Goal: Task Accomplishment & Management: Complete application form

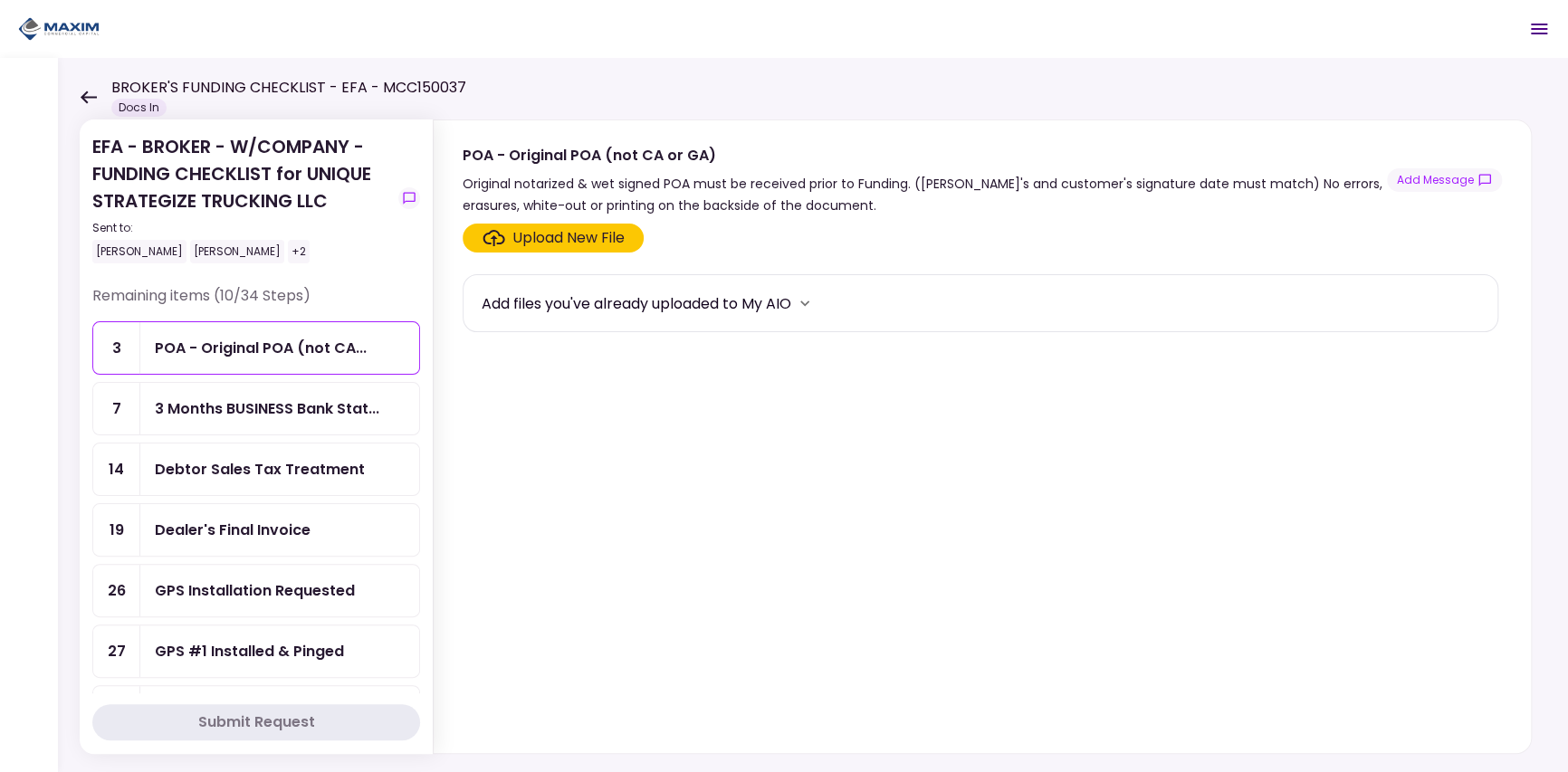
click at [786, 375] on section "Upload New File Add files you've already uploaded to My AIO" at bounding box center [982, 484] width 1039 height 522
click at [339, 297] on div "Remaining items (10/34 Steps)" at bounding box center [255, 303] width 327 height 36
click at [289, 449] on div "3 Months BUSINESS Bank Statements" at bounding box center [271, 443] width 206 height 23
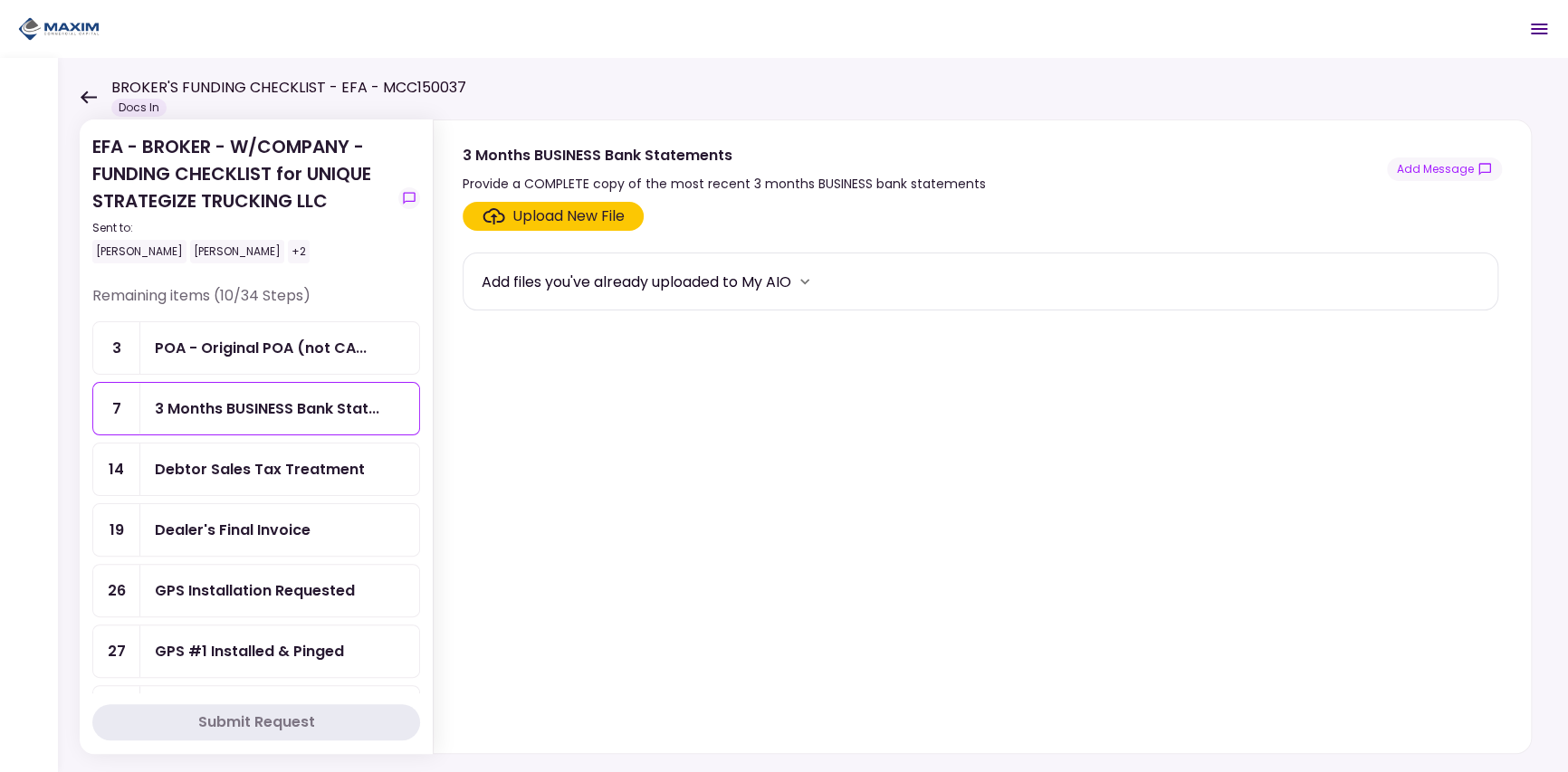
click at [292, 469] on div "Debtor Sales Tax Treatment" at bounding box center [260, 469] width 210 height 23
click at [1440, 172] on button "Add Message" at bounding box center [1444, 170] width 115 height 24
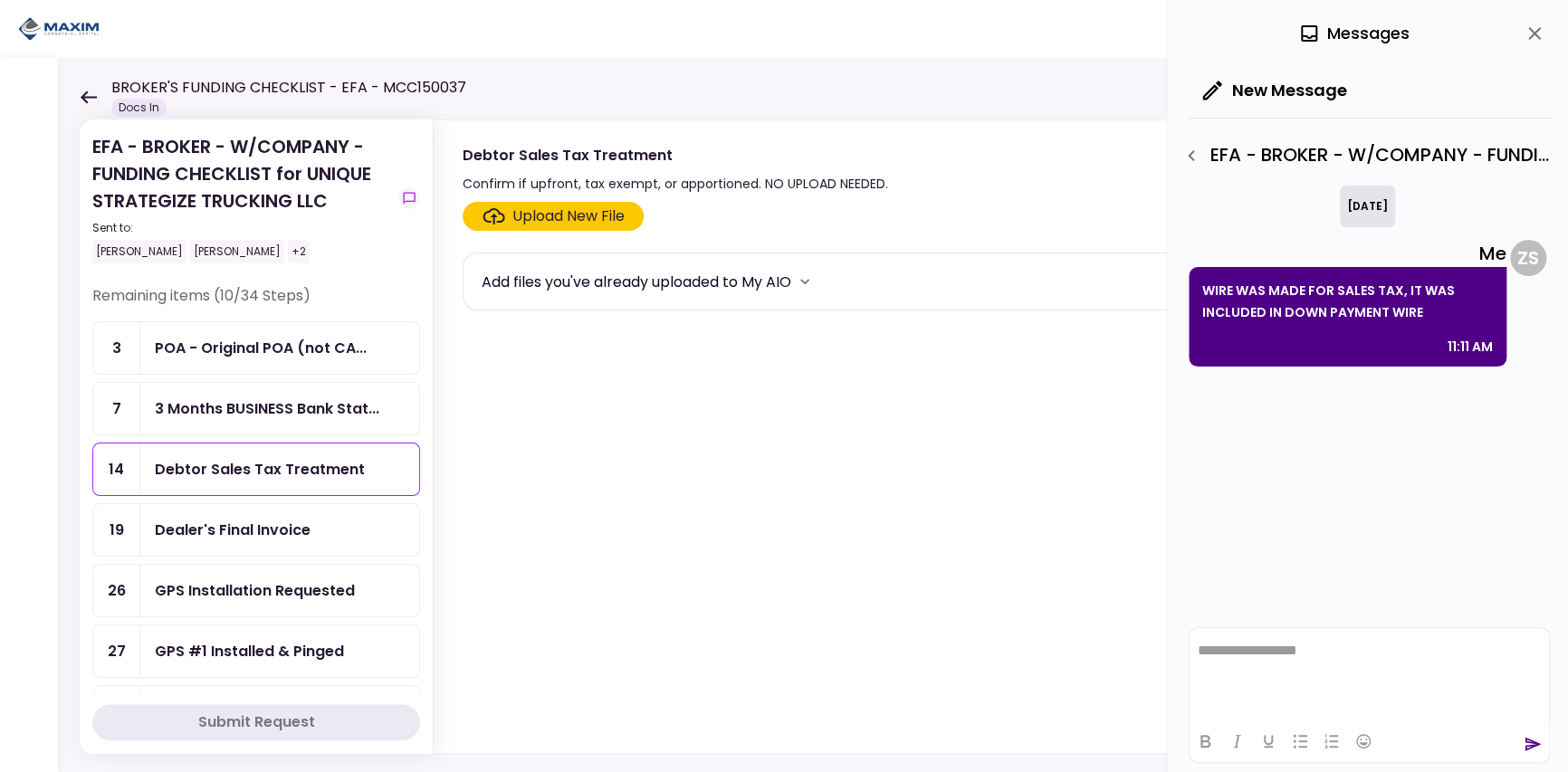
click at [1022, 442] on section "Upload New File Add files you've already uploaded to My AIO" at bounding box center [982, 474] width 1039 height 544
click at [1543, 32] on icon "close" at bounding box center [1535, 34] width 22 height 22
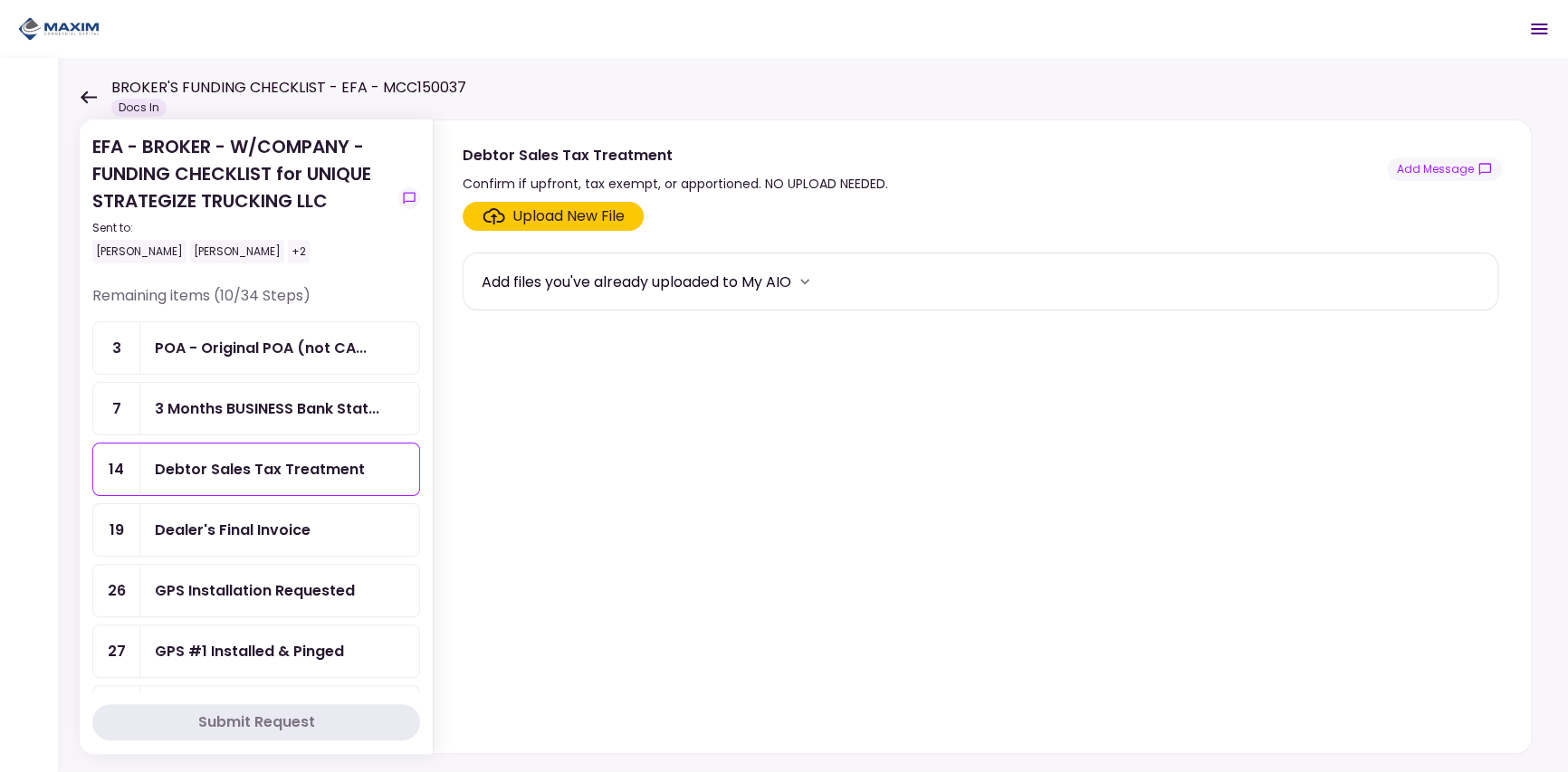
click at [214, 476] on div "Debtor Sales Tax Treatment" at bounding box center [260, 469] width 210 height 23
drag, startPoint x: 208, startPoint y: 540, endPoint x: 153, endPoint y: 522, distance: 57.9
click at [153, 521] on div "Dealer's Final Invoice" at bounding box center [279, 530] width 279 height 52
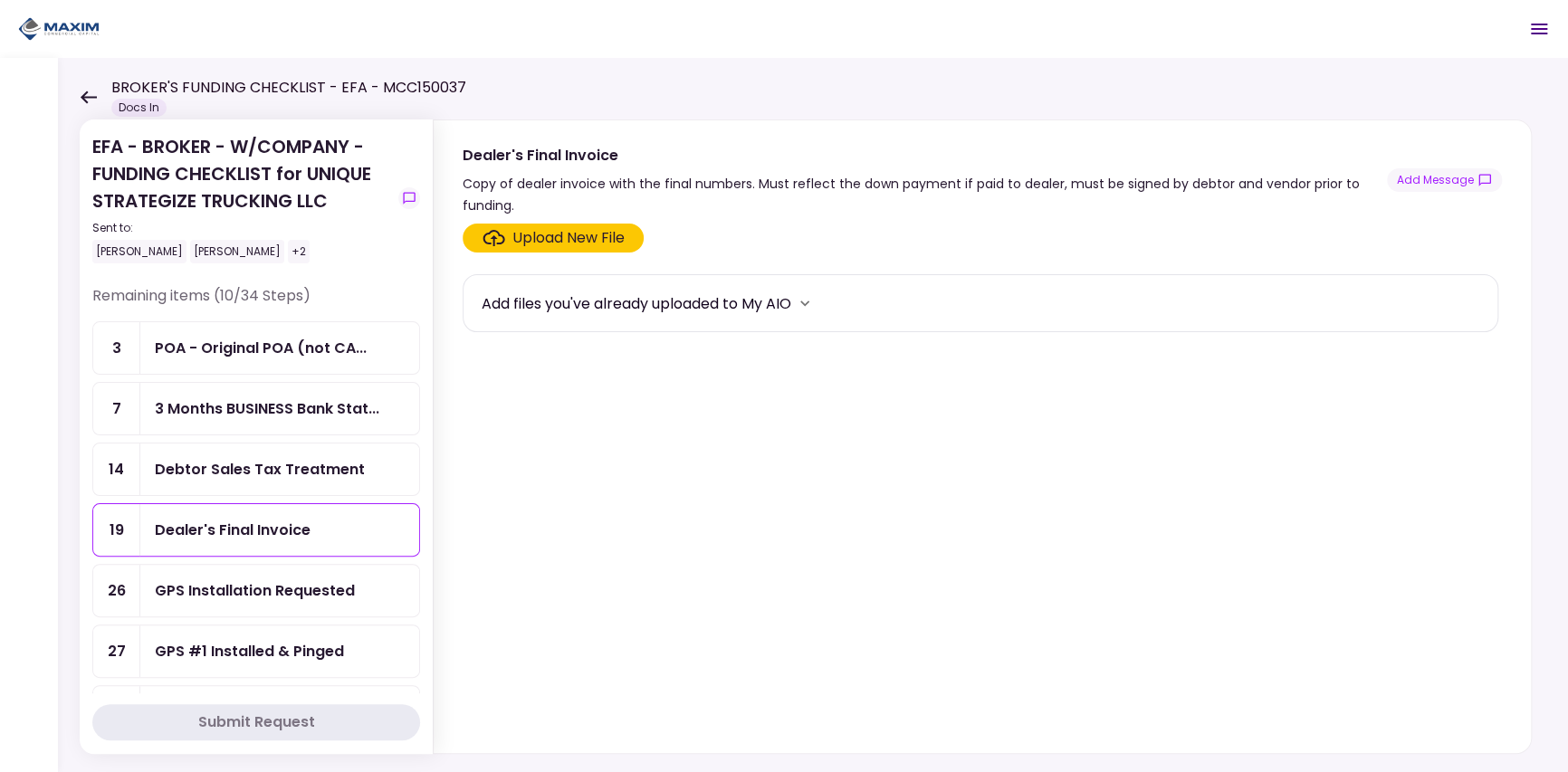
click at [221, 534] on div "Dealer's Final Invoice" at bounding box center [232, 529] width 156 height 23
click at [238, 585] on div "GPS Installation Requested" at bounding box center [255, 590] width 200 height 23
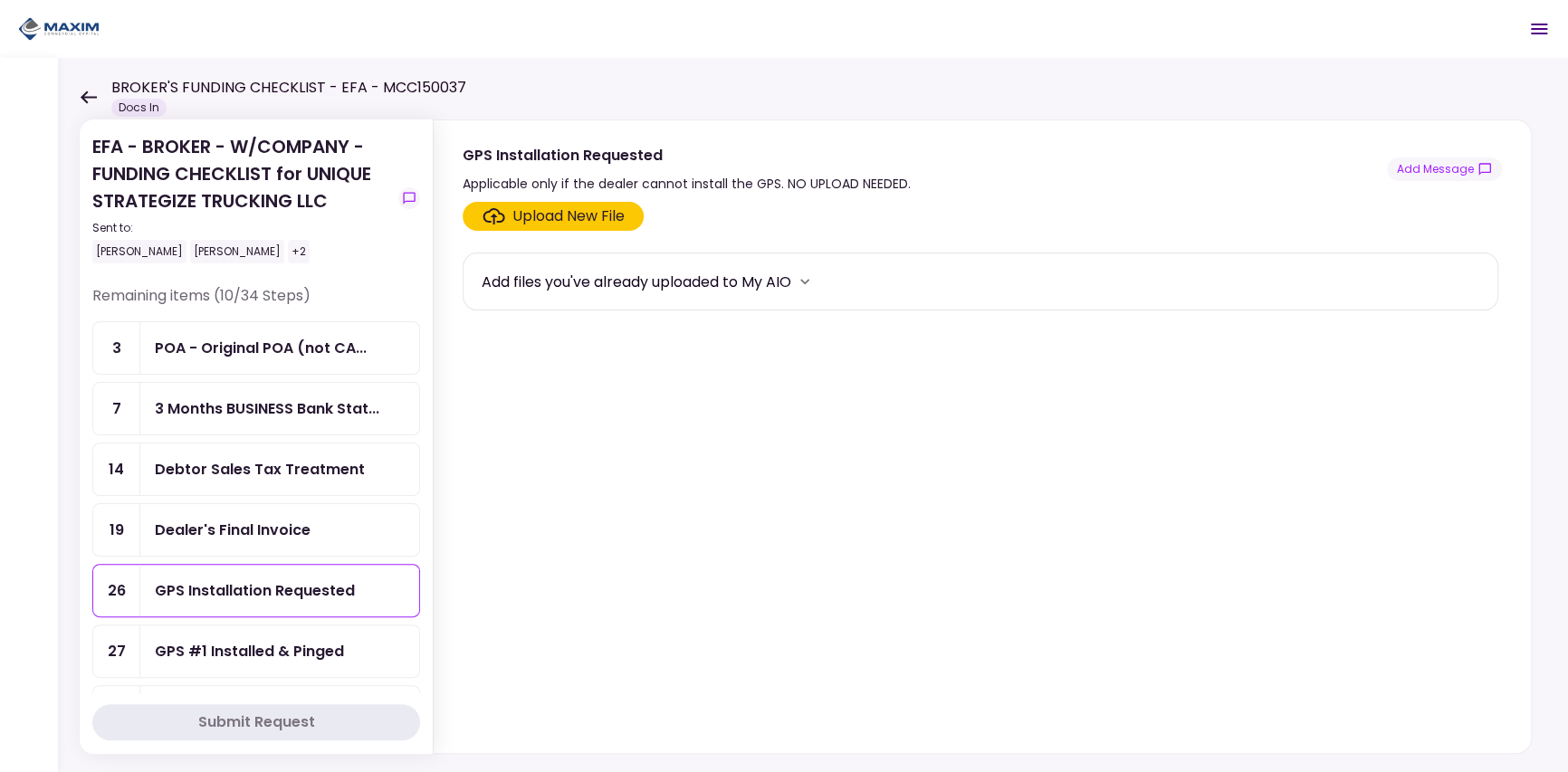
click at [241, 458] on div "Debtor Sales Tax Treatment" at bounding box center [260, 469] width 210 height 23
